Goal: Find specific page/section: Find specific page/section

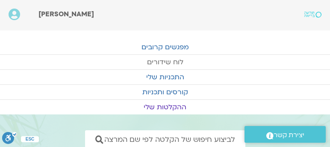
click at [171, 60] on link "לוח שידורים" at bounding box center [165, 62] width 330 height 15
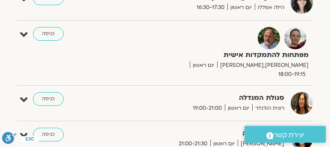
scroll to position [660, 0]
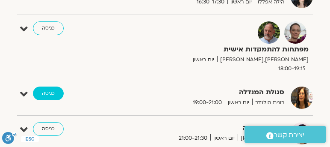
click at [52, 86] on link "כניסה" at bounding box center [48, 93] width 31 height 14
